Goal: Task Accomplishment & Management: Manage account settings

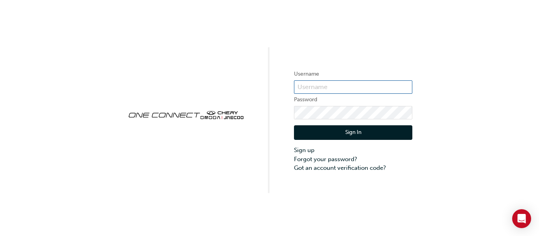
type input "ONE00141"
drag, startPoint x: 326, startPoint y: 86, endPoint x: 270, endPoint y: 87, distance: 56.0
click at [270, 87] on div "Username ONE00141 Password Sign In Sign up Forgot your password? Got an account…" at bounding box center [269, 96] width 539 height 193
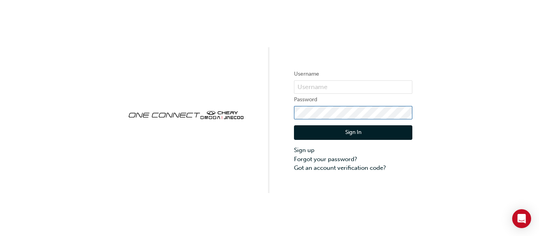
click at [236, 106] on div "Username Password Sign In Sign up Forgot your password? Got an account verifica…" at bounding box center [269, 96] width 539 height 193
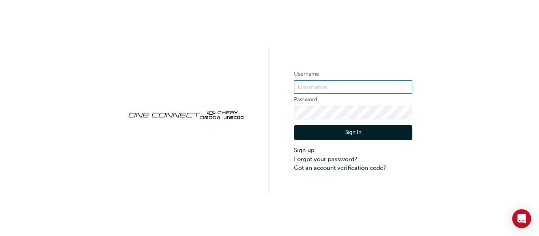
click at [320, 87] on input "text" at bounding box center [353, 86] width 118 height 13
type input "CHAU0792"
click at [352, 135] on button "Sign In" at bounding box center [353, 132] width 118 height 15
drag, startPoint x: 332, startPoint y: 85, endPoint x: 264, endPoint y: 80, distance: 68.8
click at [264, 80] on div "Username CHAU0792 Password Sign In Sign up Forgot your password? Got an account…" at bounding box center [269, 96] width 539 height 193
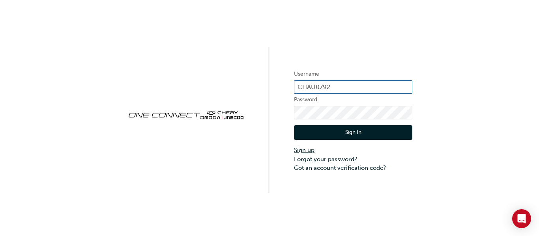
type input "ONE00141"
click at [346, 132] on button "Sign In" at bounding box center [353, 132] width 118 height 15
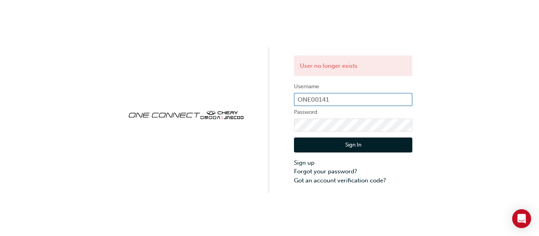
click at [343, 103] on input "ONE00141" at bounding box center [353, 99] width 118 height 13
type input "CHAU0792"
click at [348, 144] on button "Sign In" at bounding box center [353, 145] width 118 height 15
